Goal: Navigation & Orientation: Find specific page/section

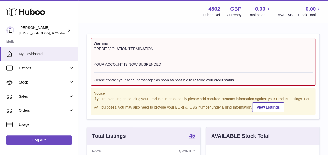
scroll to position [81, 113]
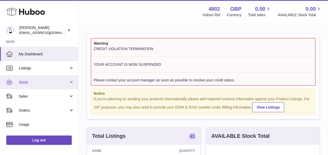
click at [26, 81] on span "Stock" at bounding box center [44, 82] width 50 height 5
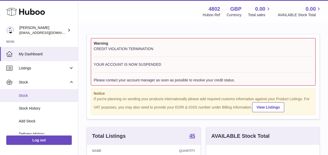
click at [22, 98] on span "Stock" at bounding box center [46, 95] width 55 height 5
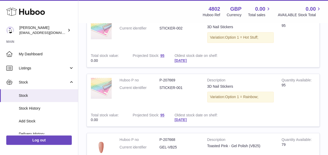
scroll to position [365, 0]
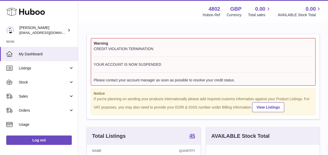
scroll to position [81, 113]
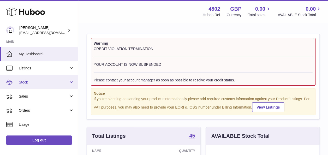
click at [36, 82] on span "Stock" at bounding box center [44, 82] width 50 height 5
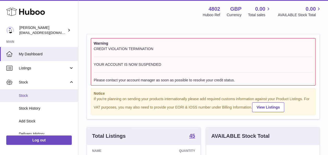
click at [29, 96] on span "Stock" at bounding box center [46, 95] width 55 height 5
